Goal: Task Accomplishment & Management: Manage account settings

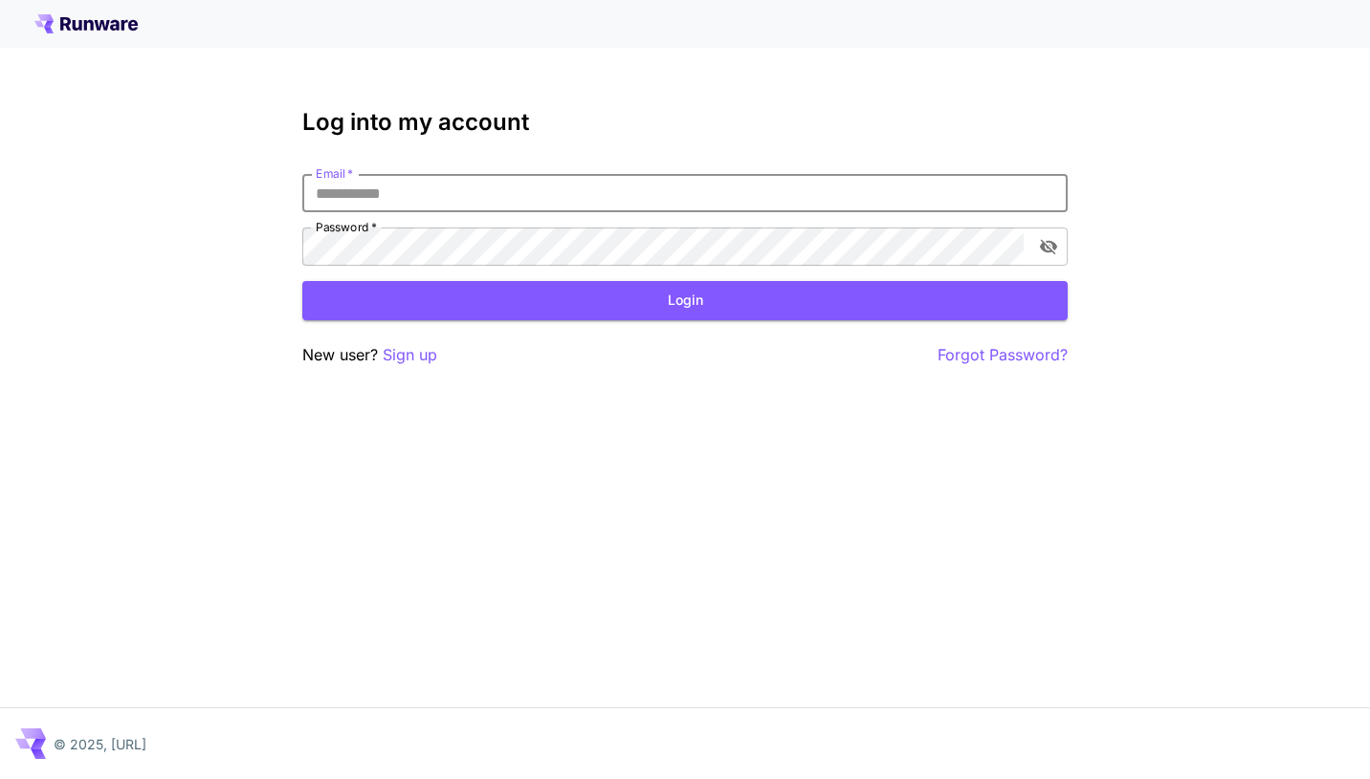
click at [589, 201] on input "Email   *" at bounding box center [684, 193] width 765 height 38
paste input "**********"
type input "**********"
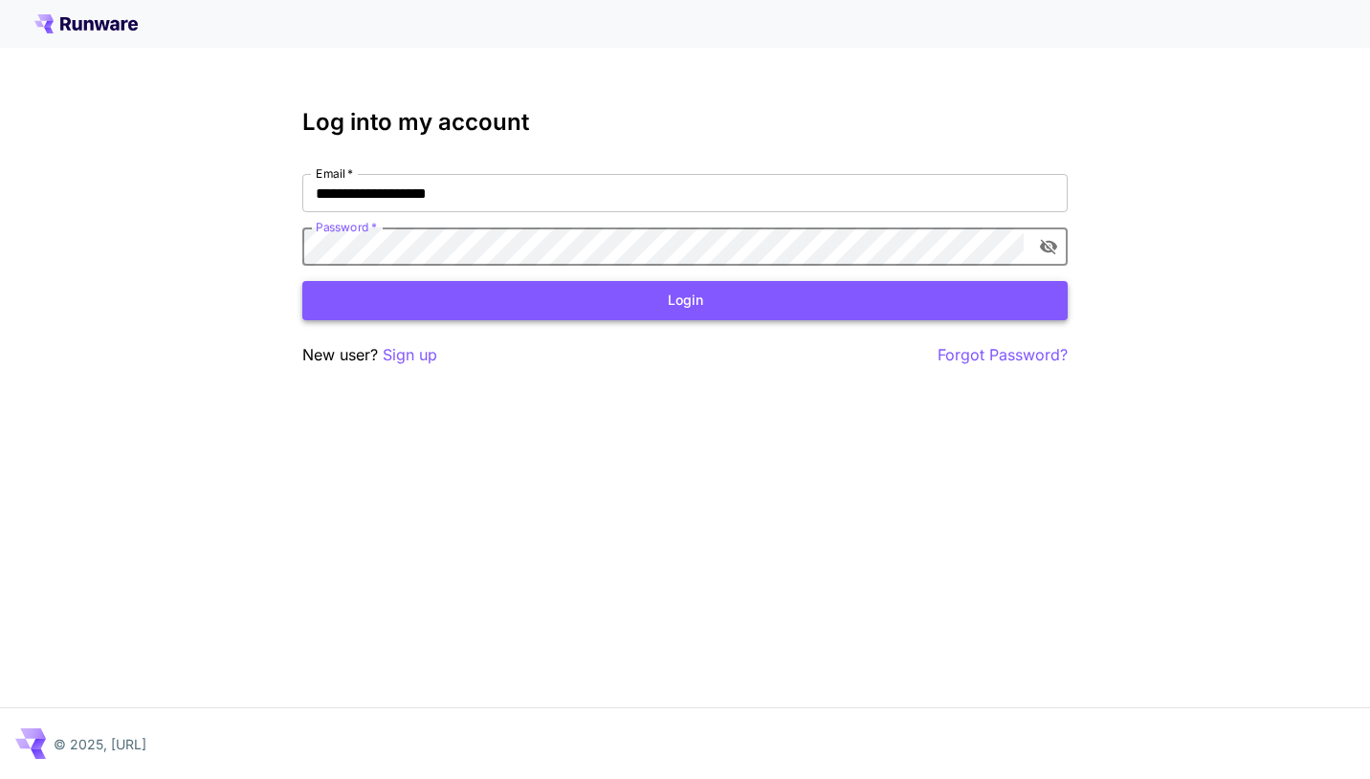
click at [692, 300] on button "Login" at bounding box center [684, 300] width 765 height 39
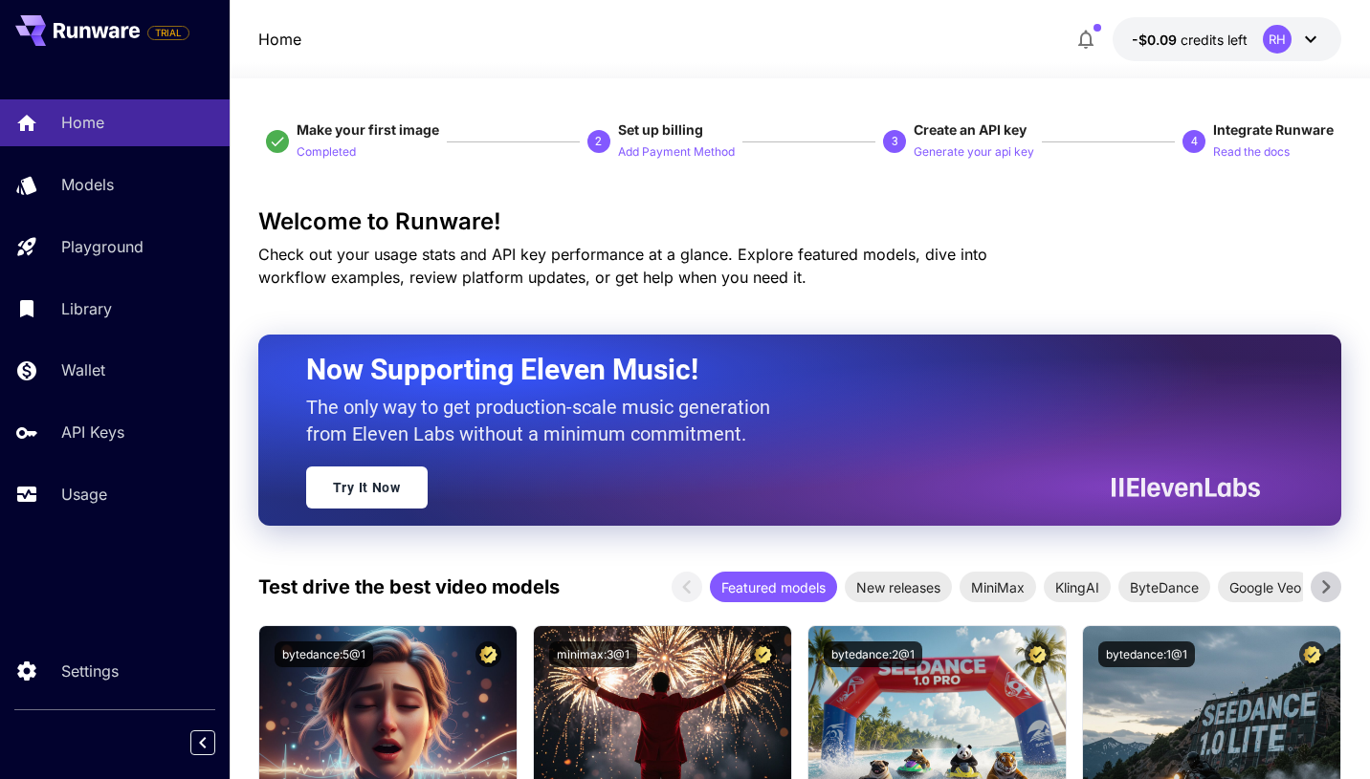
click at [1239, 224] on h3 "Welcome to Runware!" at bounding box center [799, 221] width 1083 height 27
click at [970, 55] on div at bounding box center [800, 66] width 1140 height 23
click at [775, 33] on div "Home -$0.09 credits left RH" at bounding box center [799, 39] width 1083 height 44
click at [769, 40] on div "Home -$0.09 credits left RH" at bounding box center [799, 39] width 1083 height 44
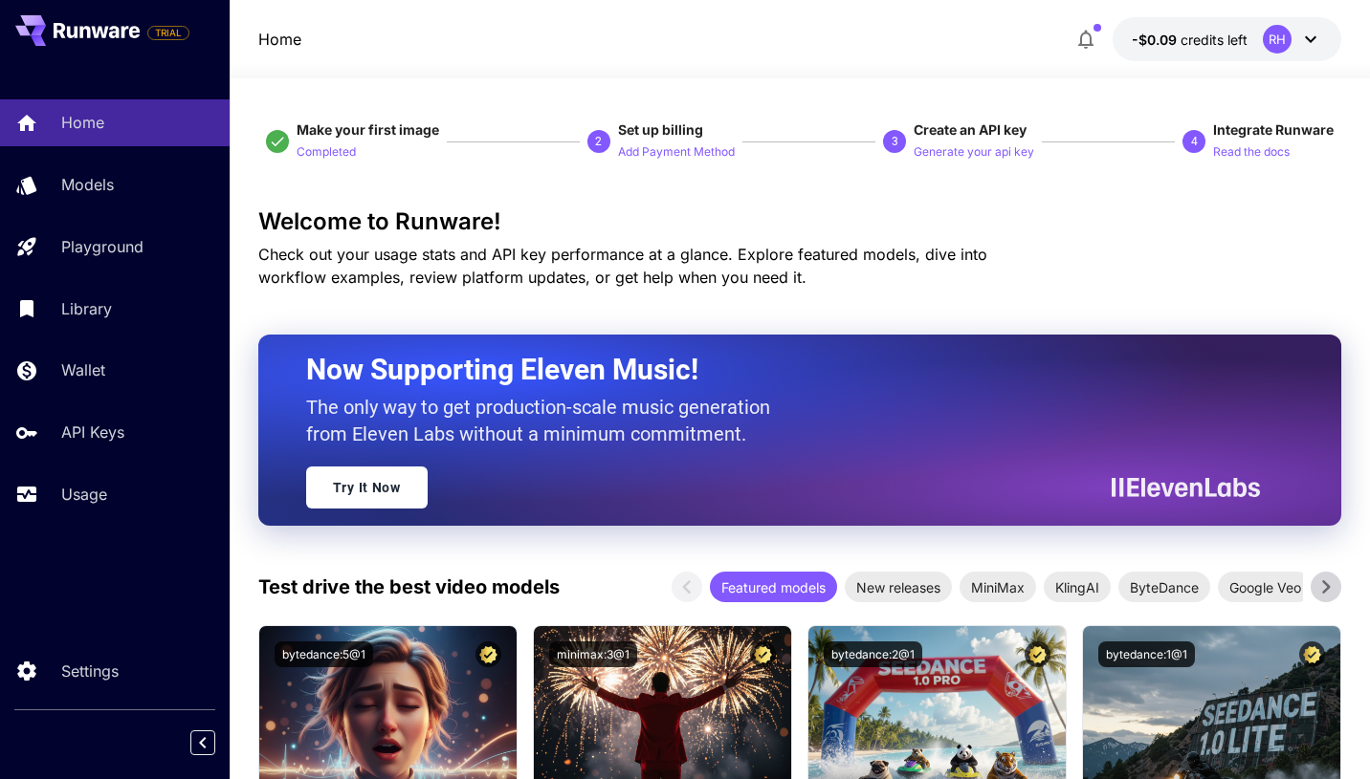
click at [639, 274] on span "Check out your usage stats and API key performance at a glance. Explore feature…" at bounding box center [622, 266] width 729 height 42
click at [706, 278] on span "Check out your usage stats and API key performance at a glance. Explore feature…" at bounding box center [622, 266] width 729 height 42
click at [781, 278] on p "Check out your usage stats and API key performance at a glance. Explore feature…" at bounding box center [656, 266] width 796 height 46
